Goal: Information Seeking & Learning: Compare options

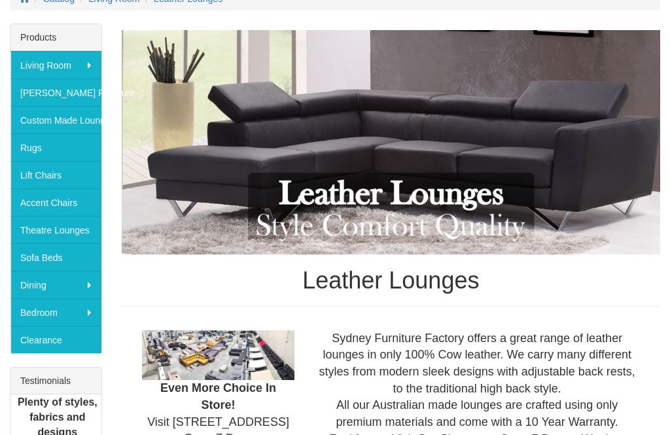
scroll to position [197, 0]
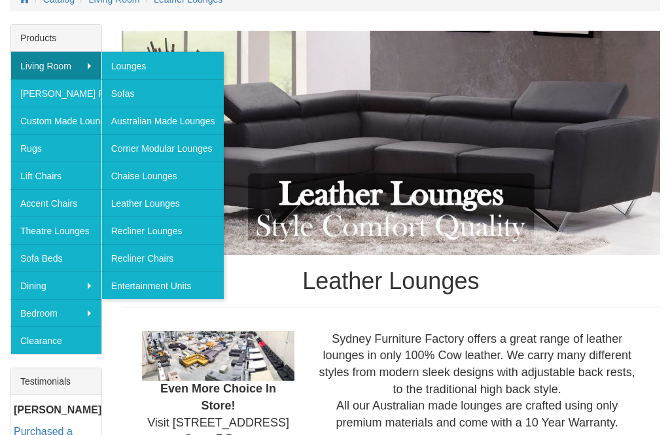
click at [151, 98] on link "Sofas" at bounding box center [162, 92] width 123 height 27
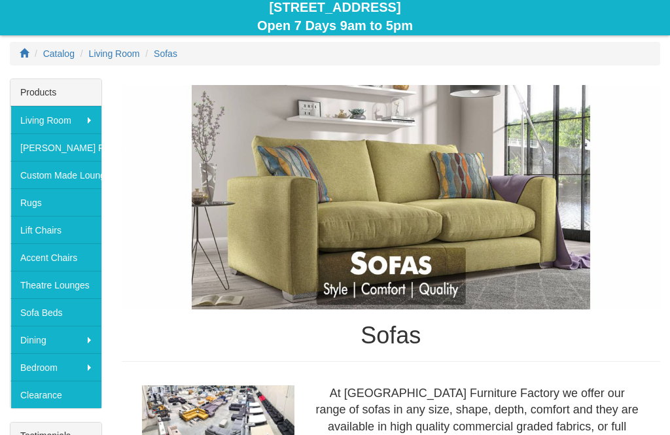
scroll to position [145, 0]
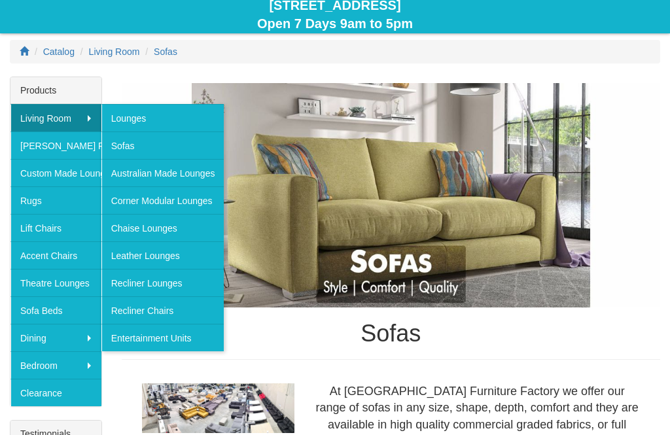
click at [183, 260] on link "Leather Lounges" at bounding box center [162, 254] width 123 height 27
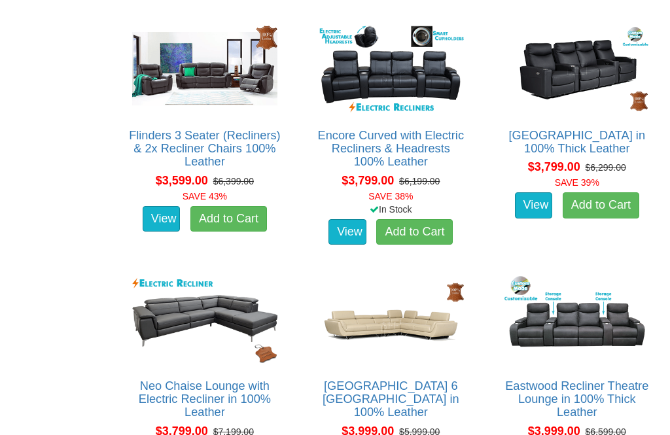
scroll to position [1243, 0]
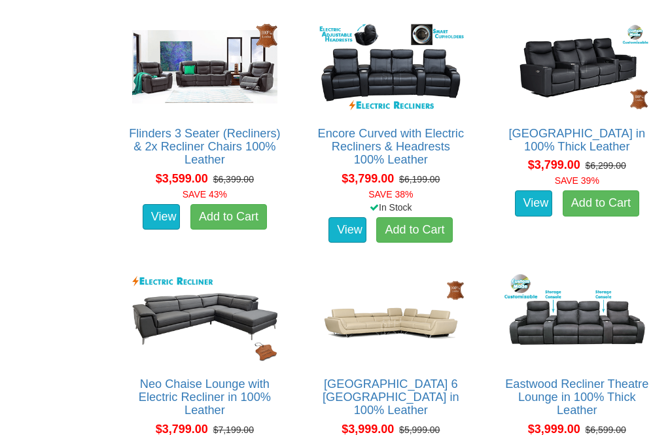
click at [209, 334] on img at bounding box center [205, 318] width 152 height 94
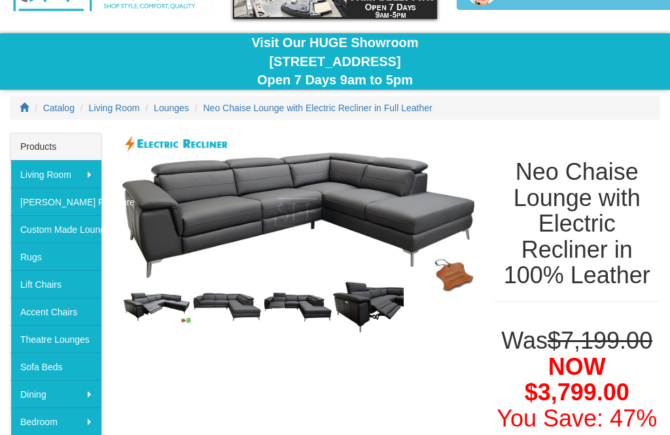
scroll to position [87, 0]
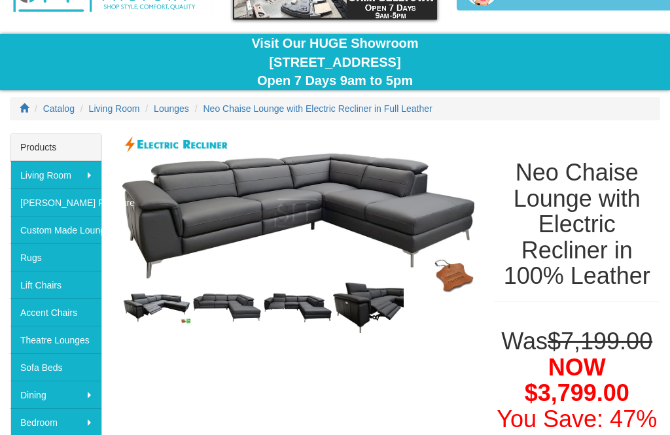
click at [240, 305] on img at bounding box center [227, 308] width 71 height 30
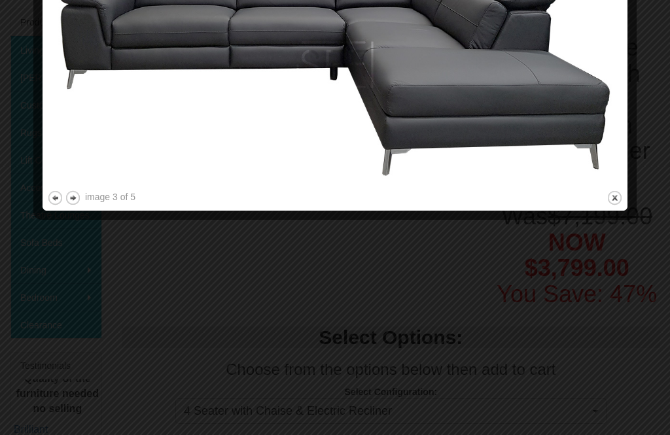
scroll to position [213, 0]
click at [75, 202] on button "next" at bounding box center [73, 198] width 16 height 16
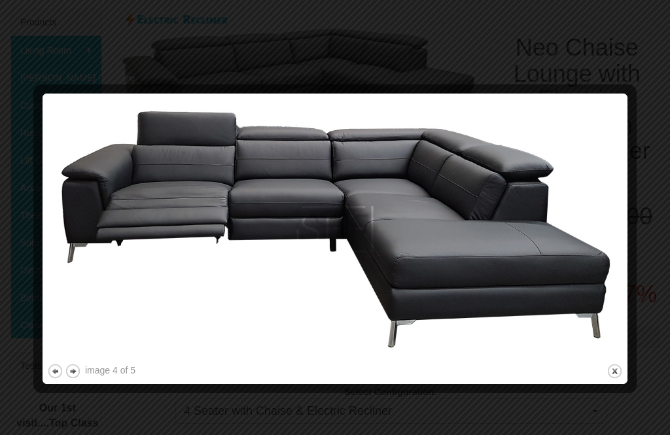
click at [80, 368] on button "next" at bounding box center [73, 371] width 16 height 16
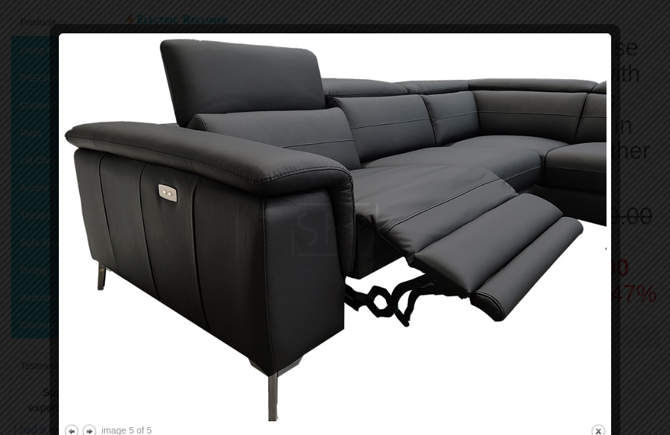
click at [95, 431] on button "next" at bounding box center [89, 431] width 16 height 16
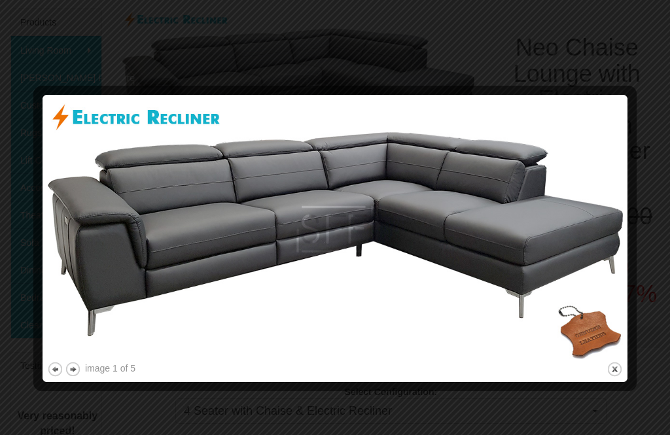
click at [78, 376] on button "next" at bounding box center [73, 369] width 16 height 16
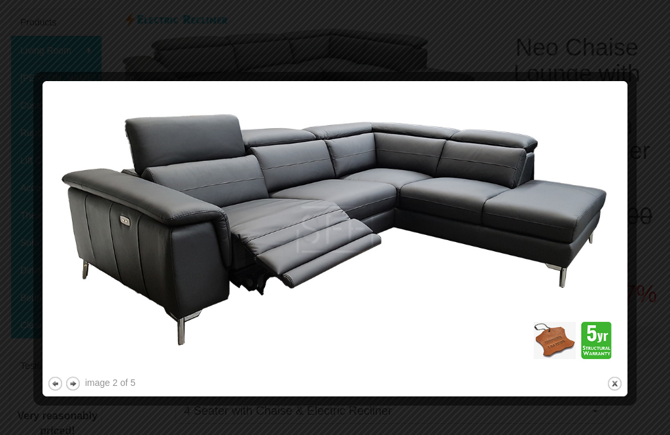
click at [79, 385] on button "next" at bounding box center [73, 384] width 16 height 16
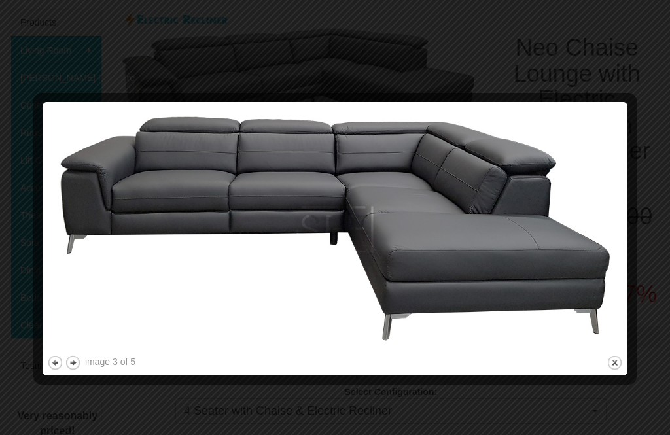
click at [79, 362] on button "next" at bounding box center [73, 363] width 16 height 16
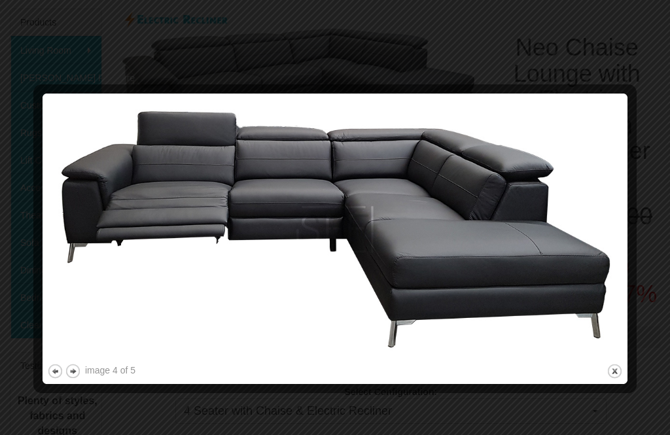
click at [80, 369] on button "next" at bounding box center [73, 371] width 16 height 16
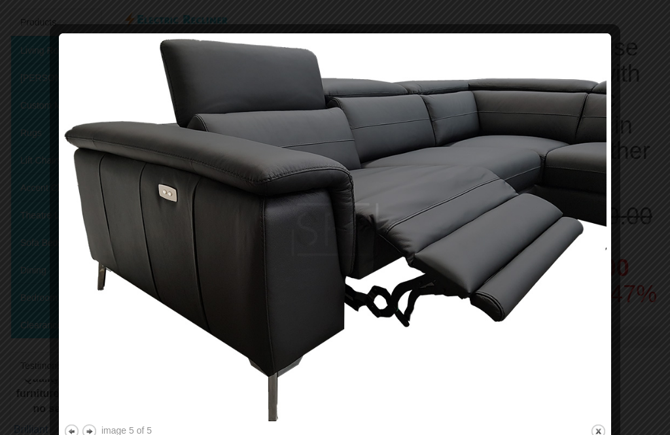
click at [364, 207] on img at bounding box center [334, 230] width 543 height 384
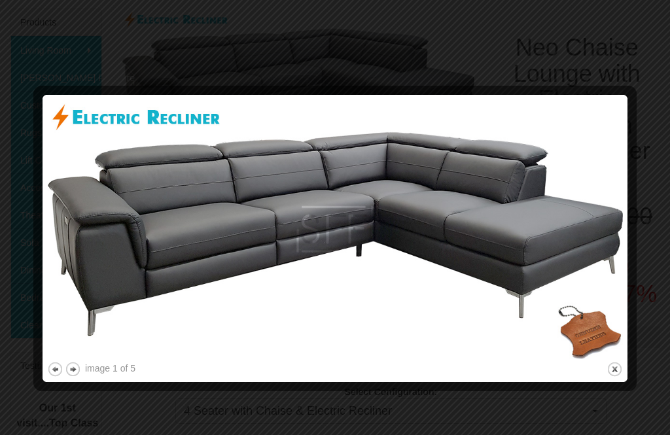
click at [623, 64] on div at bounding box center [335, 217] width 670 height 435
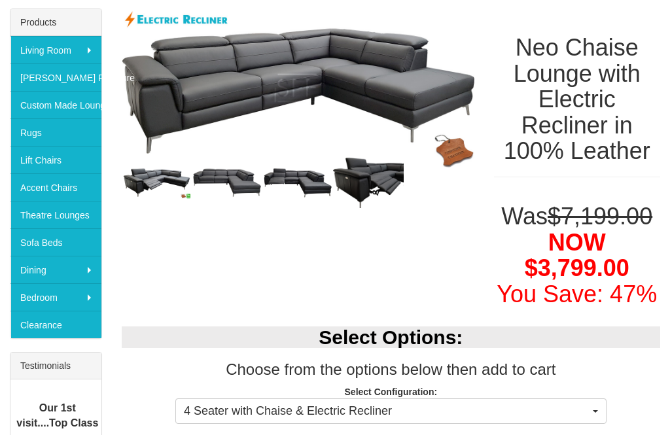
click at [601, 412] on button "4 Seater with Chaise & Electric Recliner" at bounding box center [390, 412] width 431 height 26
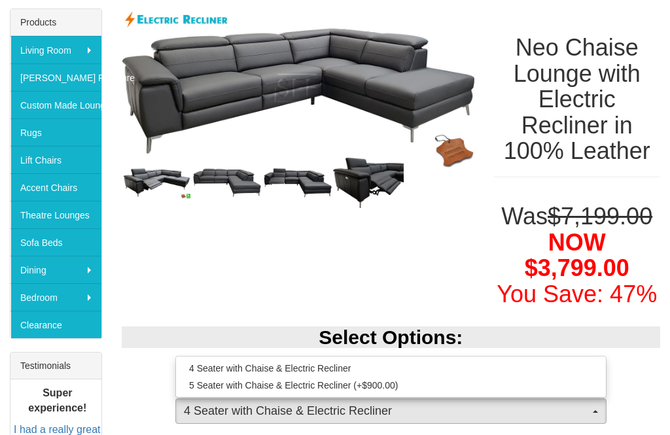
click at [429, 283] on div at bounding box center [335, 217] width 670 height 435
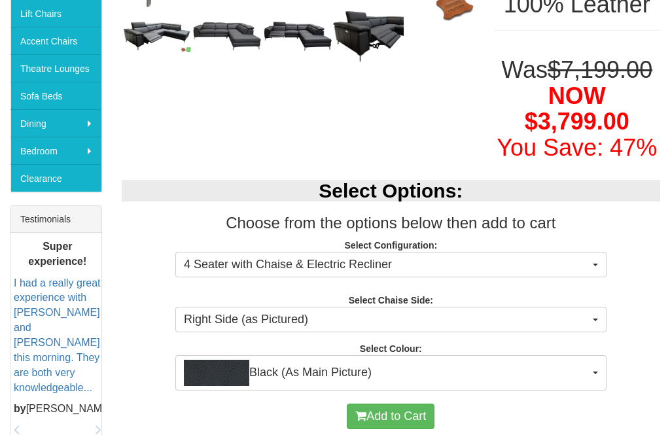
scroll to position [364, 0]
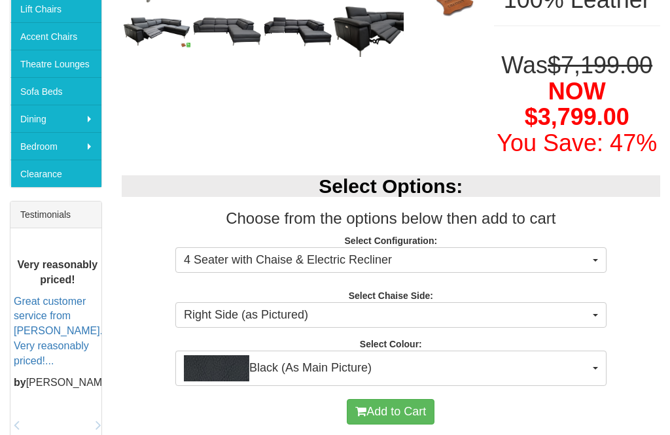
click at [605, 317] on button "Right Side (as Pictured)" at bounding box center [390, 315] width 431 height 26
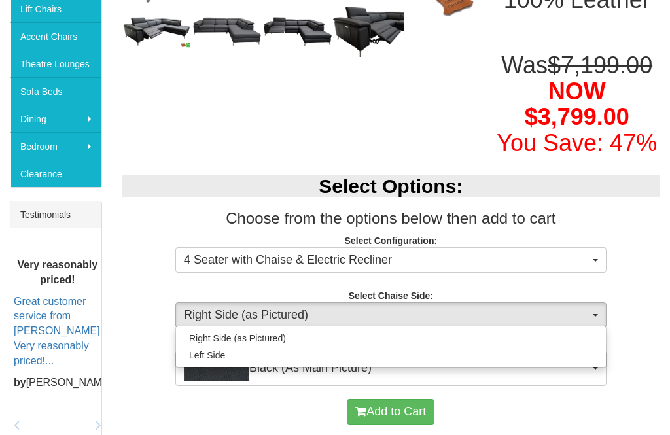
click at [649, 259] on div at bounding box center [335, 217] width 670 height 435
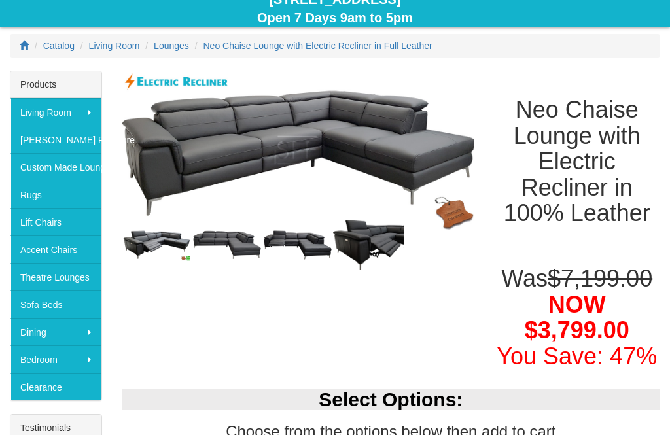
scroll to position [145, 0]
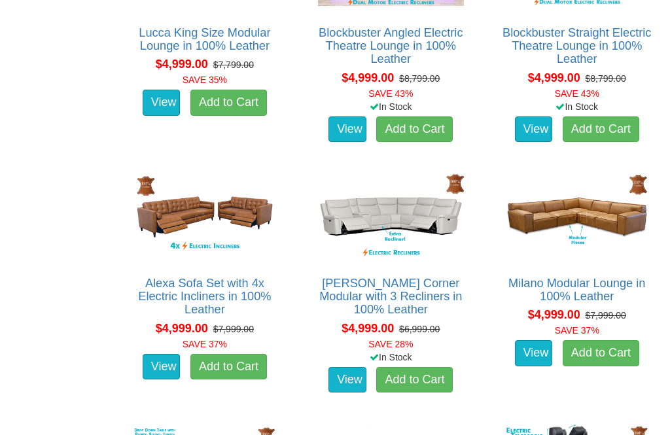
scroll to position [2848, 0]
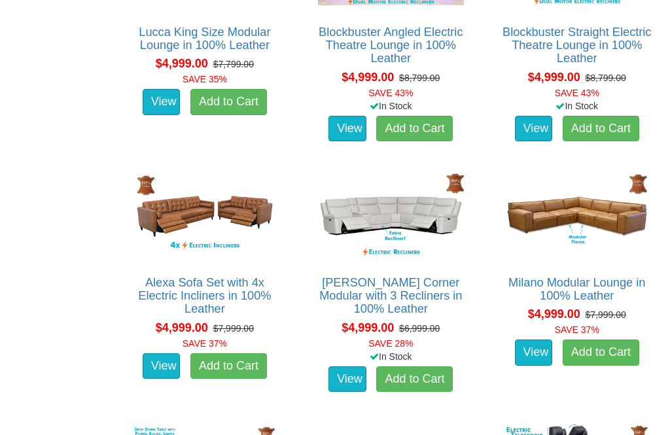
click at [595, 296] on link "Milano Modular Lounge in 100% Leather" at bounding box center [577, 289] width 137 height 26
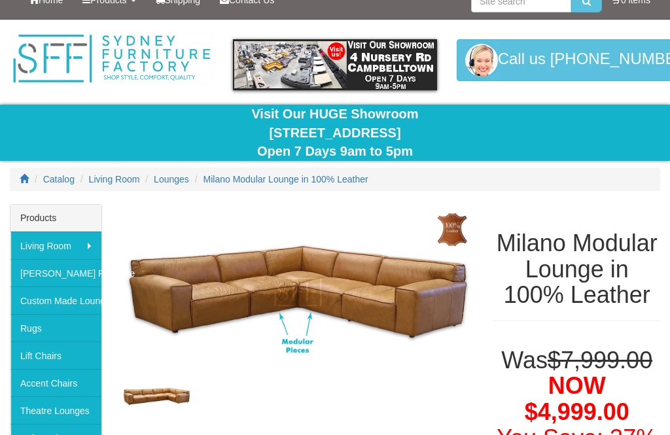
scroll to position [16, 0]
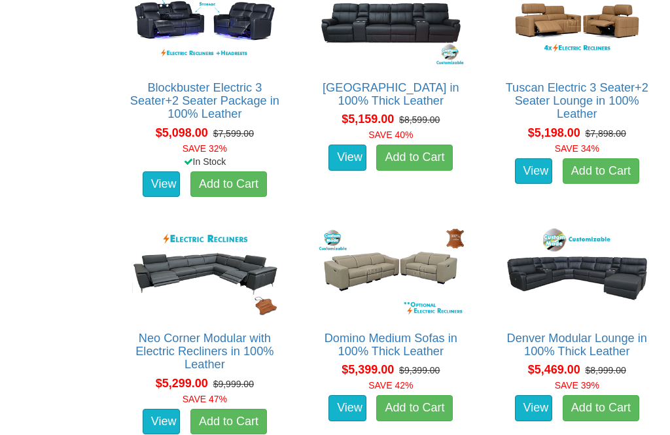
scroll to position [3294, 0]
click at [440, 349] on link "Domino Medium Sofas in 100% Thick Leather" at bounding box center [391, 345] width 133 height 26
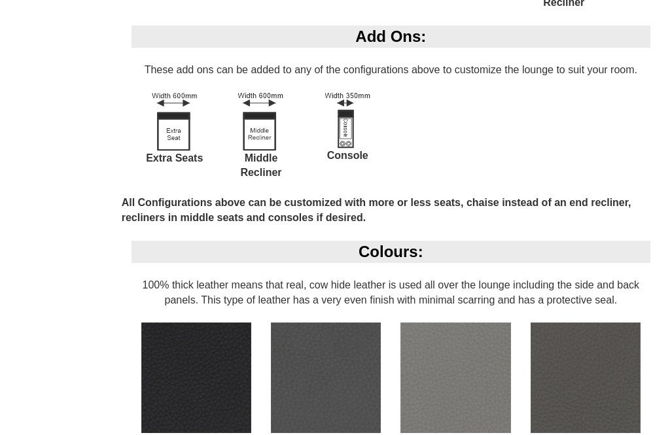
scroll to position [1273, 0]
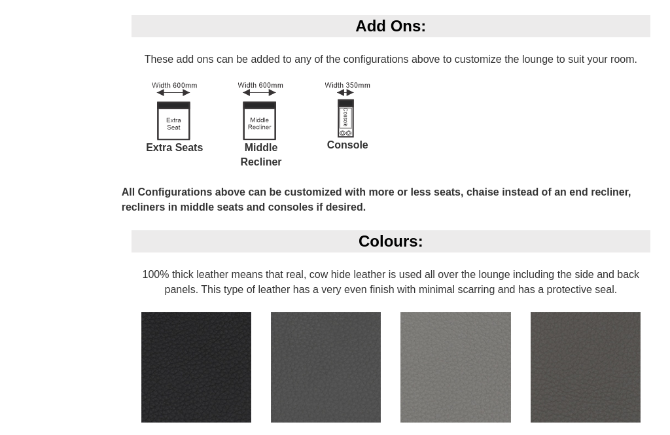
click at [556, 365] on img at bounding box center [586, 367] width 110 height 110
click at [555, 334] on img at bounding box center [586, 367] width 110 height 110
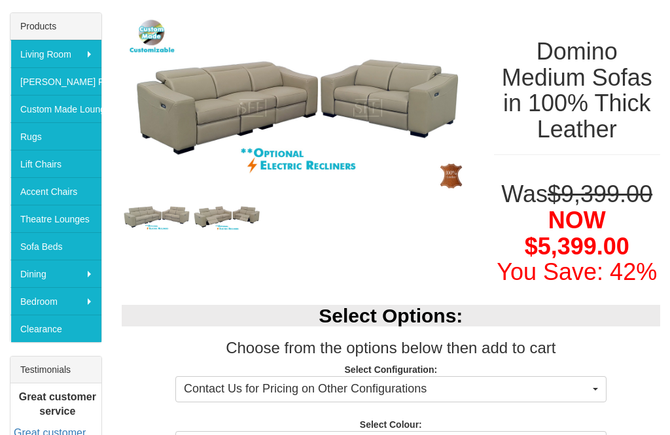
scroll to position [209, 0]
click at [231, 216] on img at bounding box center [227, 217] width 71 height 27
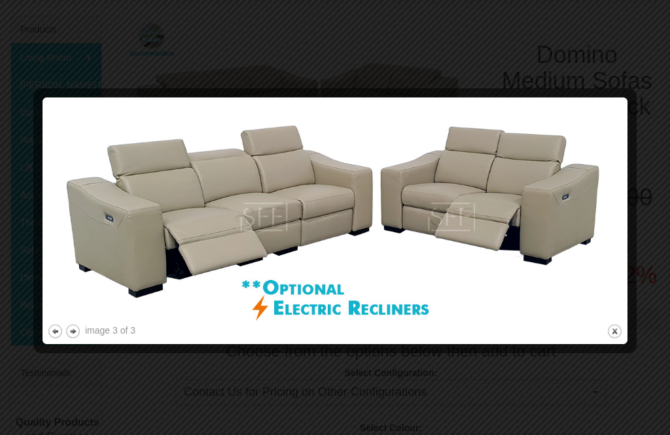
scroll to position [188, 0]
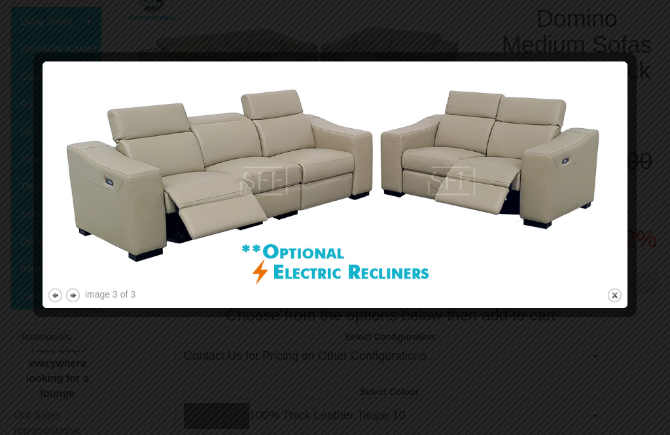
click at [612, 303] on button "close" at bounding box center [615, 296] width 16 height 16
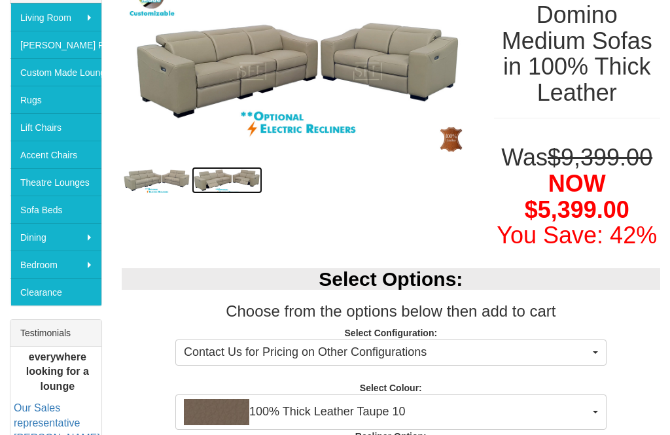
scroll to position [338, 0]
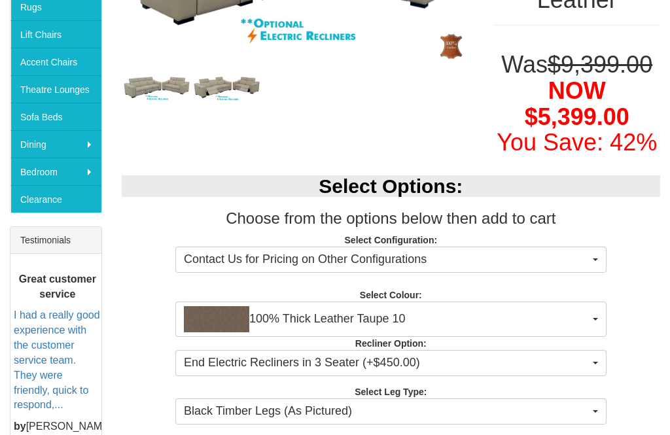
click at [596, 317] on button "100% Thick Leather Taupe 10" at bounding box center [390, 319] width 431 height 35
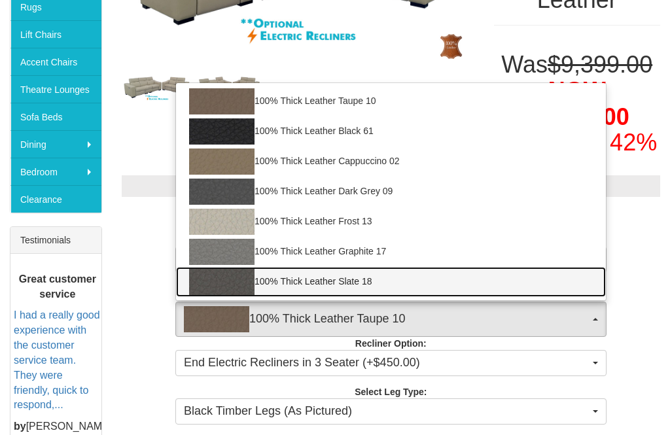
click at [233, 283] on img at bounding box center [221, 282] width 65 height 26
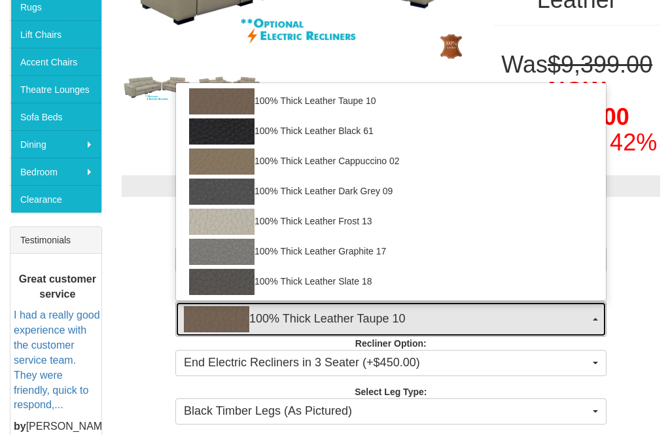
select select "1949"
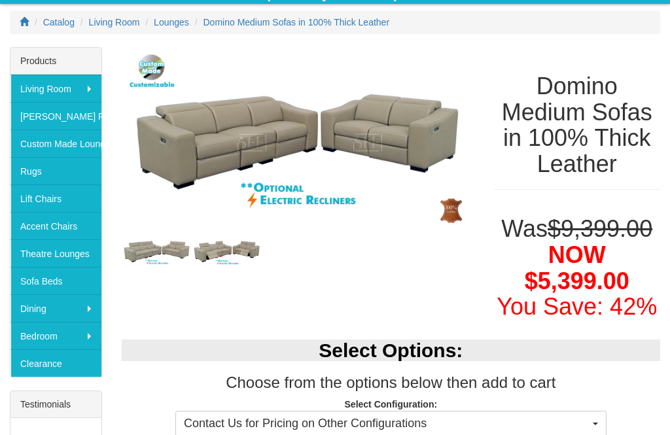
scroll to position [173, 0]
